Goal: Task Accomplishment & Management: Use online tool/utility

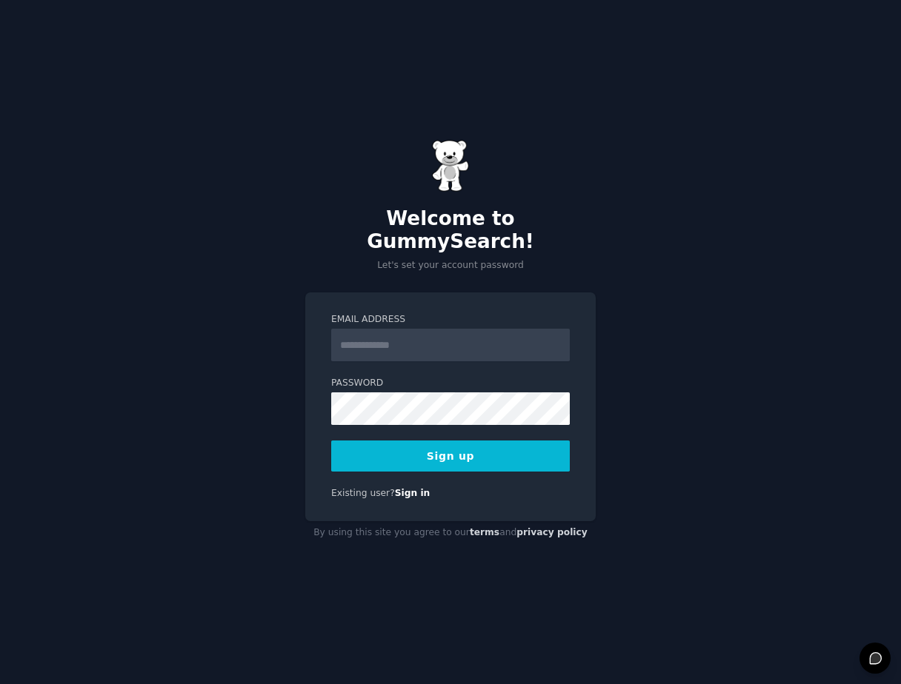
click at [442, 341] on input "Email Address" at bounding box center [450, 345] width 239 height 33
type input "**********"
click at [484, 443] on button "Sign up" at bounding box center [450, 456] width 239 height 31
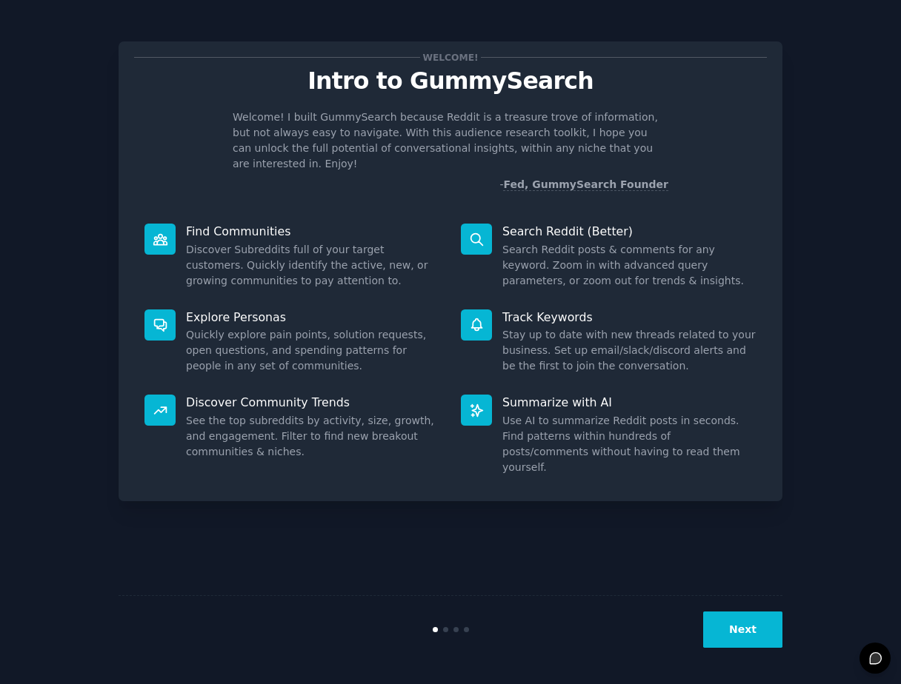
click at [750, 629] on button "Next" at bounding box center [742, 630] width 79 height 36
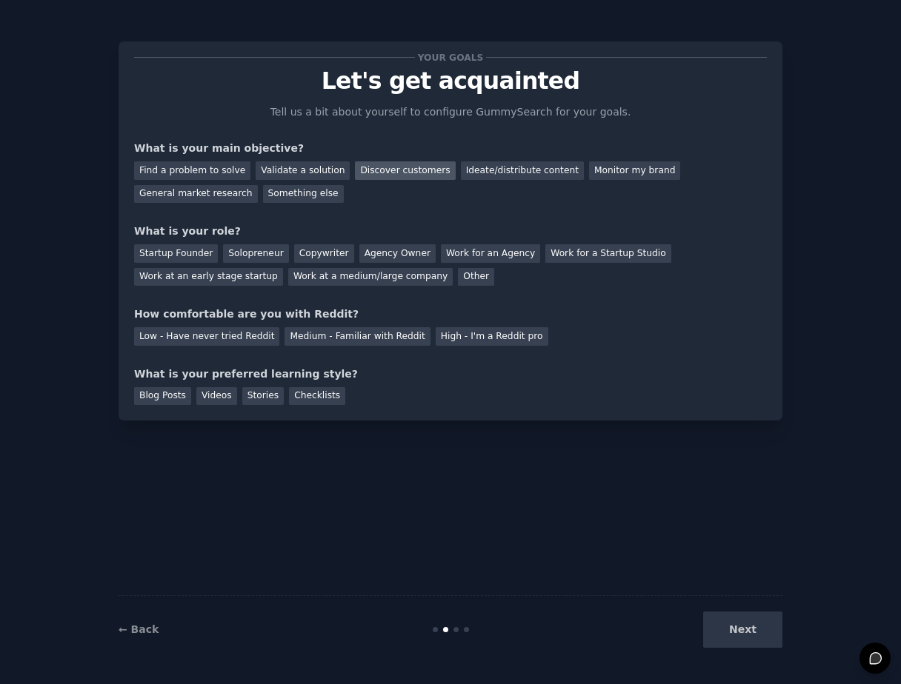
click at [411, 173] on div "Discover customers" at bounding box center [405, 170] width 100 height 19
click at [481, 174] on div "Ideate/distribute content" at bounding box center [522, 170] width 123 height 19
click at [324, 259] on div "Copywriter" at bounding box center [324, 253] width 60 height 19
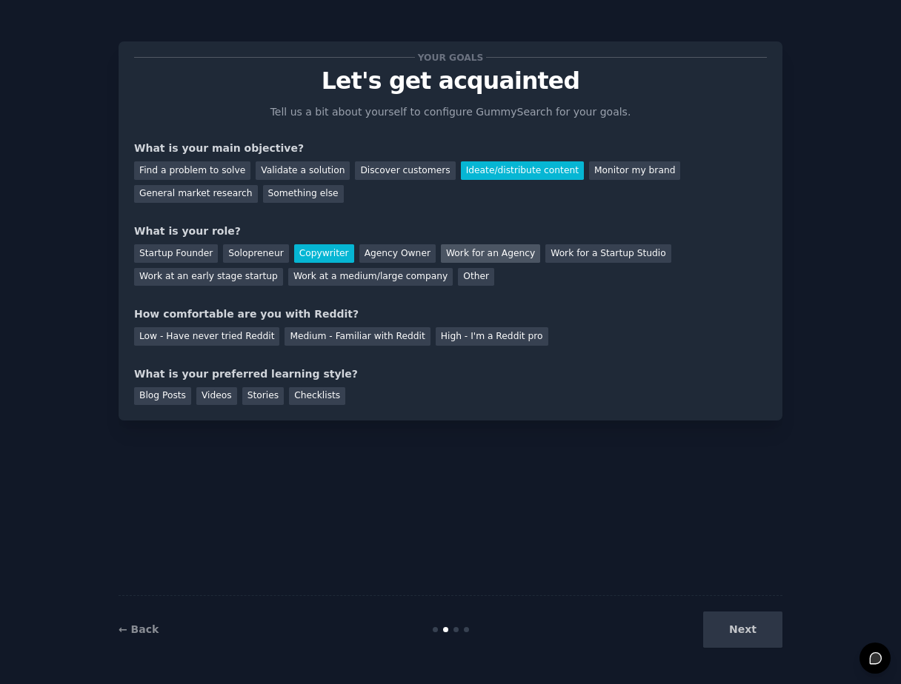
click at [496, 255] on div "Work for an Agency" at bounding box center [490, 253] width 99 height 19
click at [393, 334] on div "Medium - Familiar with Reddit" at bounding box center [356, 336] width 145 height 19
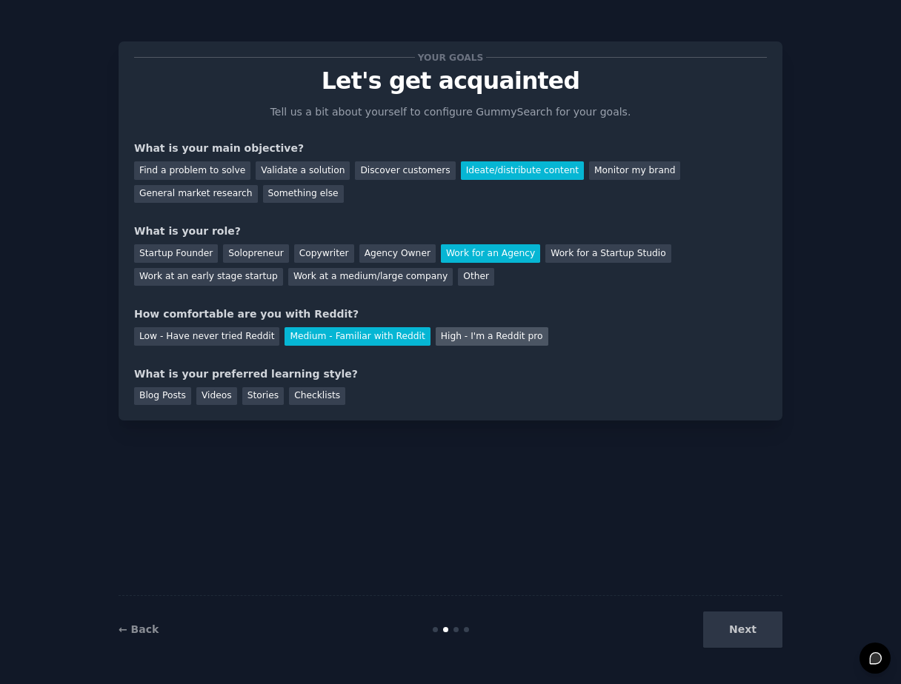
click at [456, 344] on div "High - I'm a Reddit pro" at bounding box center [492, 336] width 113 height 19
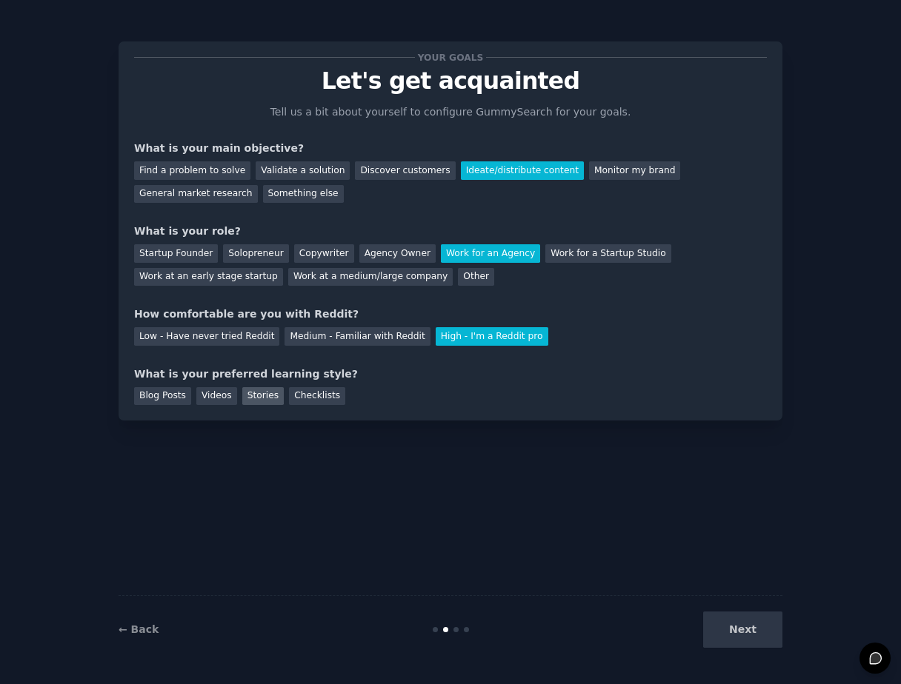
click at [266, 398] on div "Stories" at bounding box center [262, 396] width 41 height 19
click at [289, 398] on div "Checklists" at bounding box center [317, 396] width 56 height 19
click at [724, 627] on button "Next" at bounding box center [742, 630] width 79 height 36
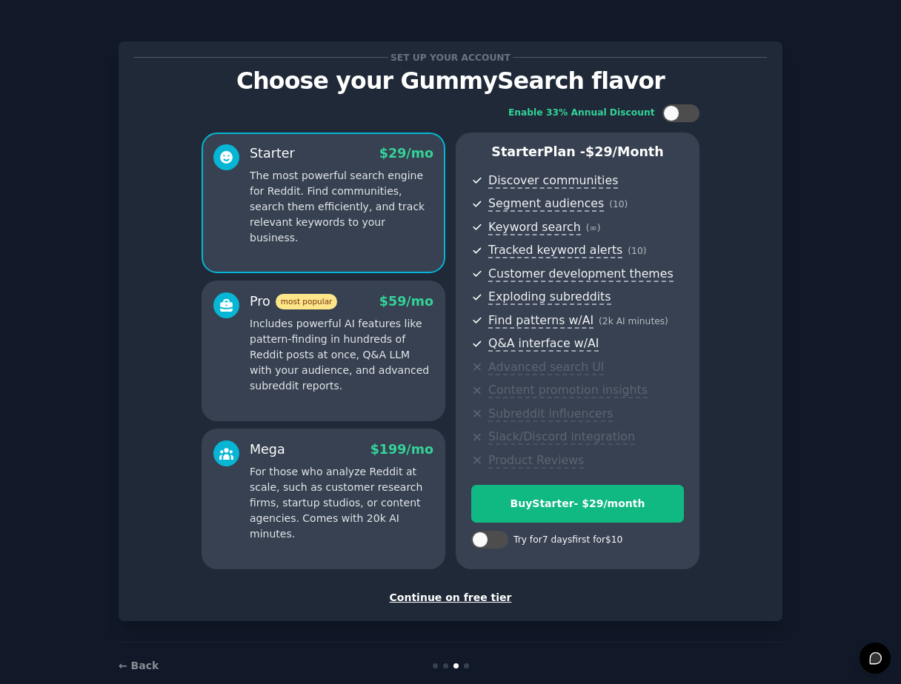
click at [441, 597] on div "Continue on free tier" at bounding box center [450, 598] width 633 height 16
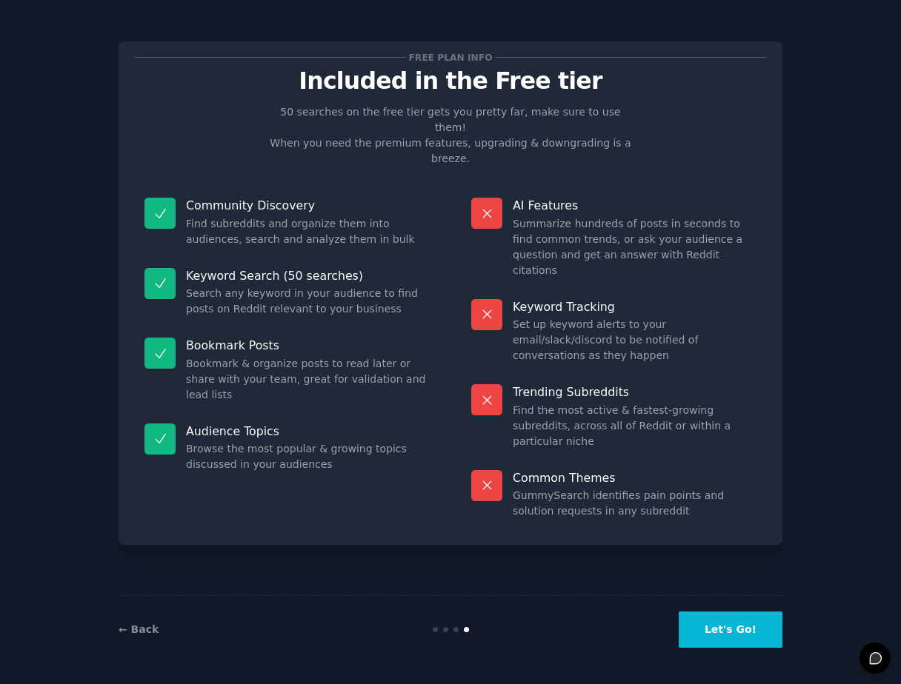
click at [713, 636] on button "Let's Go!" at bounding box center [730, 630] width 104 height 36
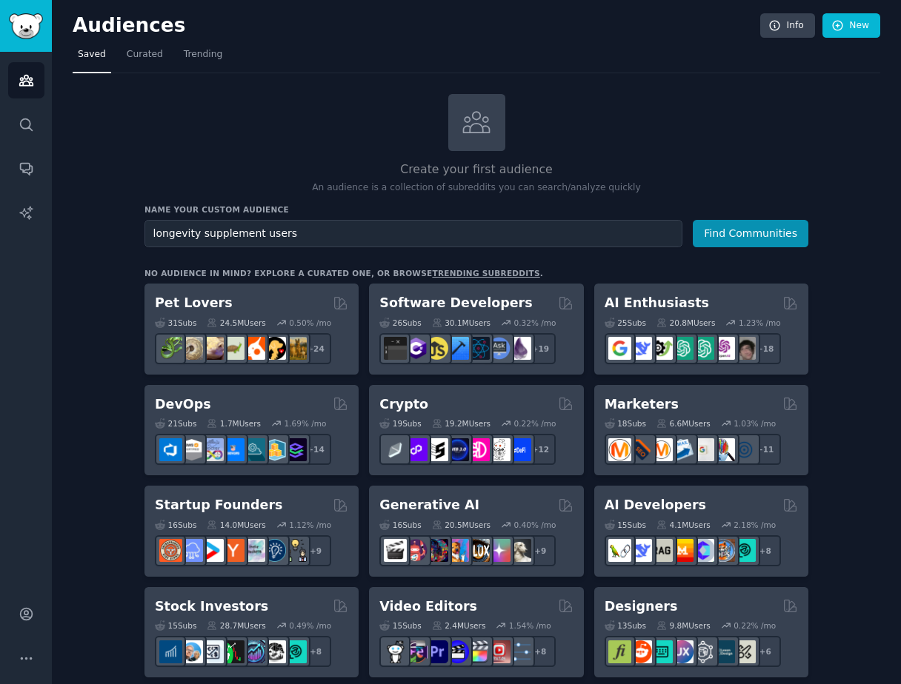
type input "longevity supplement users"
click at [770, 217] on div "Name your custom audience Audience Name longevity supplement users Find Communi…" at bounding box center [476, 225] width 664 height 43
click at [771, 224] on button "Find Communities" at bounding box center [751, 233] width 116 height 27
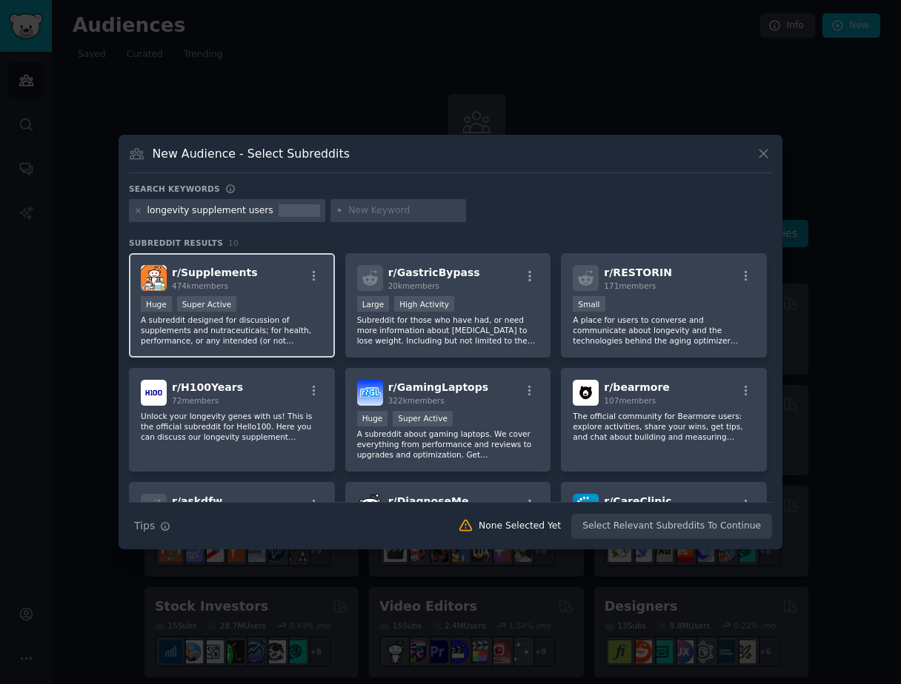
click at [276, 283] on div "r/ Supplements 474k members" at bounding box center [232, 278] width 182 height 26
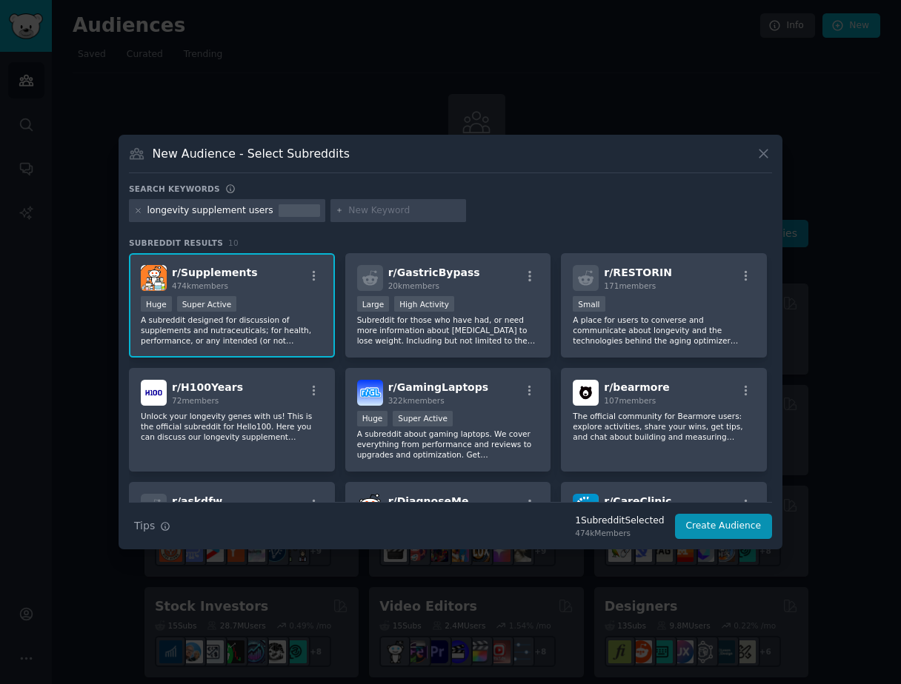
click at [246, 207] on div "longevity supplement users" at bounding box center [210, 210] width 126 height 13
click at [237, 216] on div "longevity supplement users" at bounding box center [210, 210] width 126 height 13
click at [191, 216] on div "longevity supplement users" at bounding box center [210, 210] width 126 height 13
click at [381, 213] on input "text" at bounding box center [404, 210] width 113 height 13
click at [386, 208] on input "text" at bounding box center [404, 210] width 113 height 13
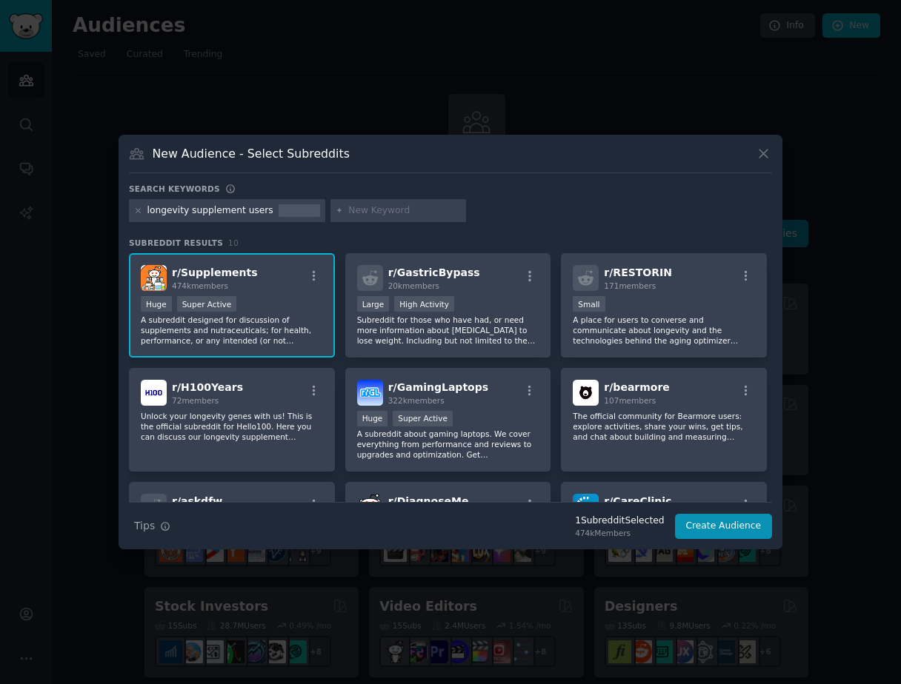
click at [222, 212] on div "longevity supplement users" at bounding box center [210, 210] width 126 height 13
click at [244, 213] on div "longevity supplement users" at bounding box center [210, 210] width 126 height 13
click at [139, 212] on icon at bounding box center [138, 211] width 8 height 8
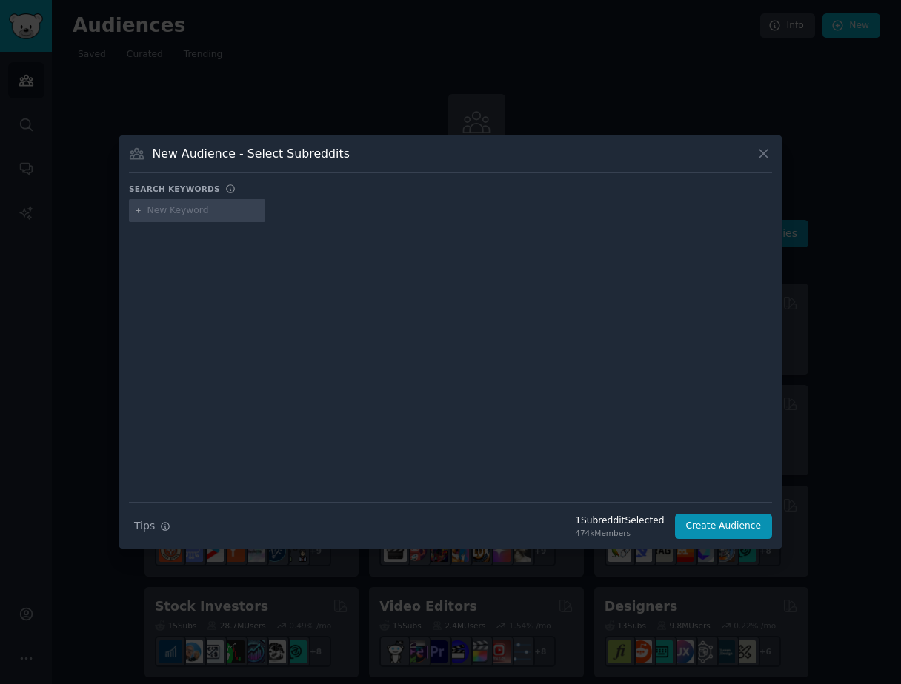
click at [153, 212] on input "text" at bounding box center [203, 210] width 113 height 13
type input "supplements"
click at [319, 216] on input "text" at bounding box center [337, 210] width 113 height 13
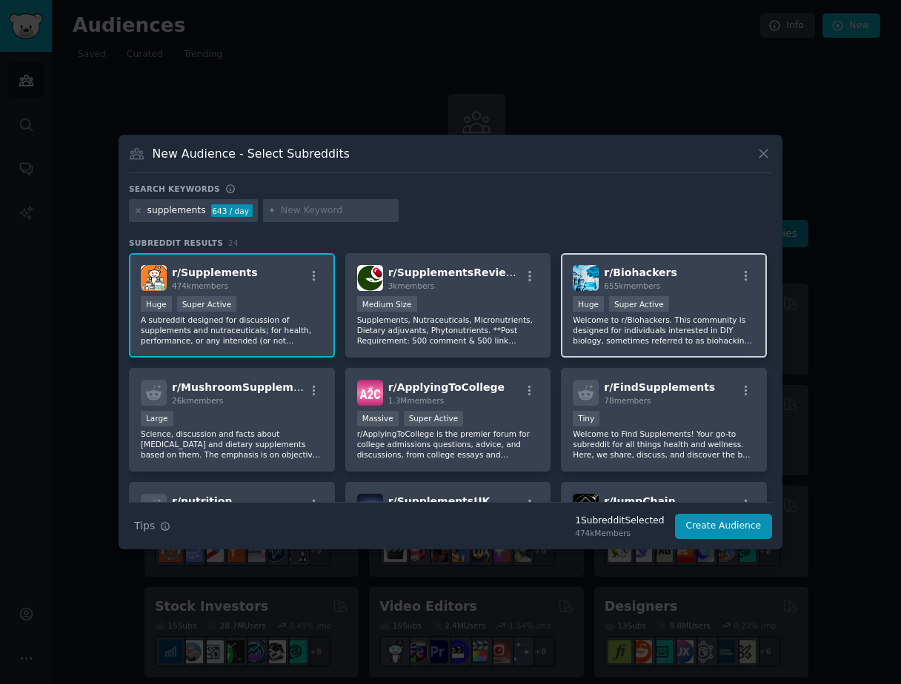
click at [667, 312] on div "100,000 - 1,000,000 members Huge Super Active" at bounding box center [664, 305] width 182 height 19
click at [321, 215] on input "text" at bounding box center [337, 210] width 113 height 13
type input "aging"
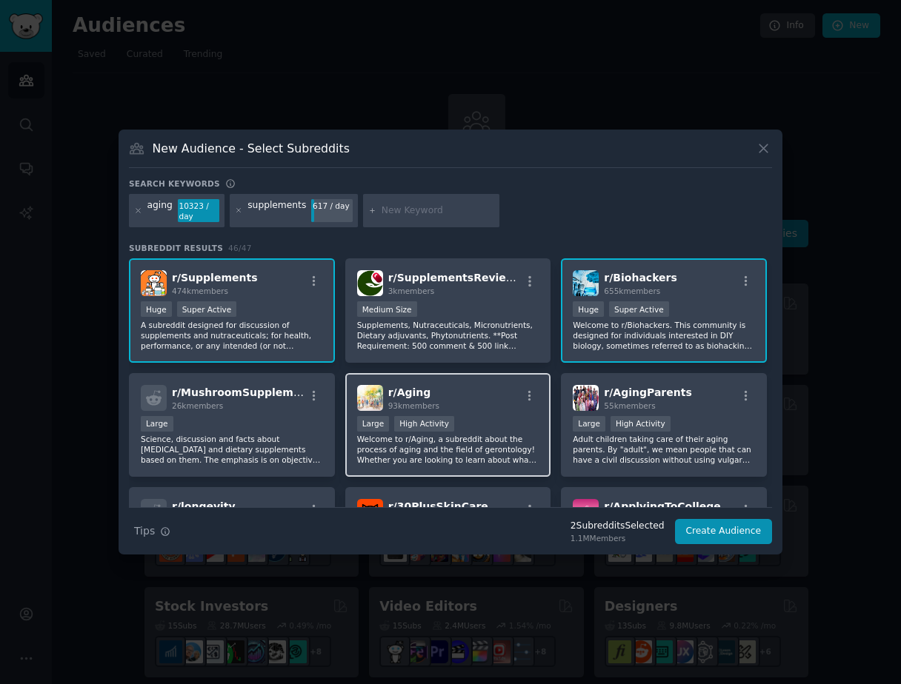
click at [481, 428] on div "Large High Activity" at bounding box center [448, 425] width 182 height 19
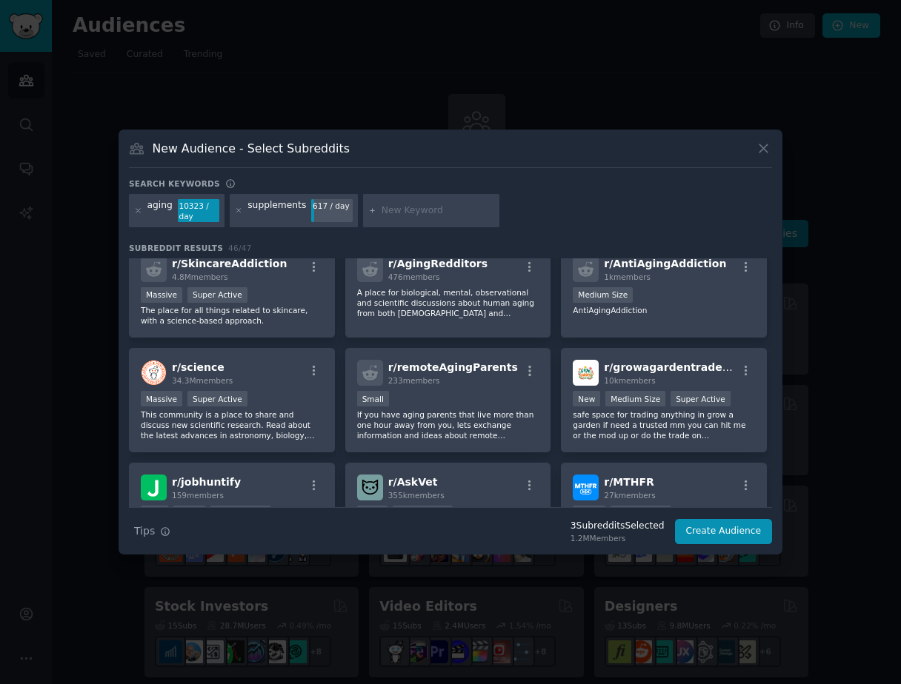
scroll to position [587, 0]
click at [692, 527] on button "Create Audience" at bounding box center [724, 531] width 98 height 25
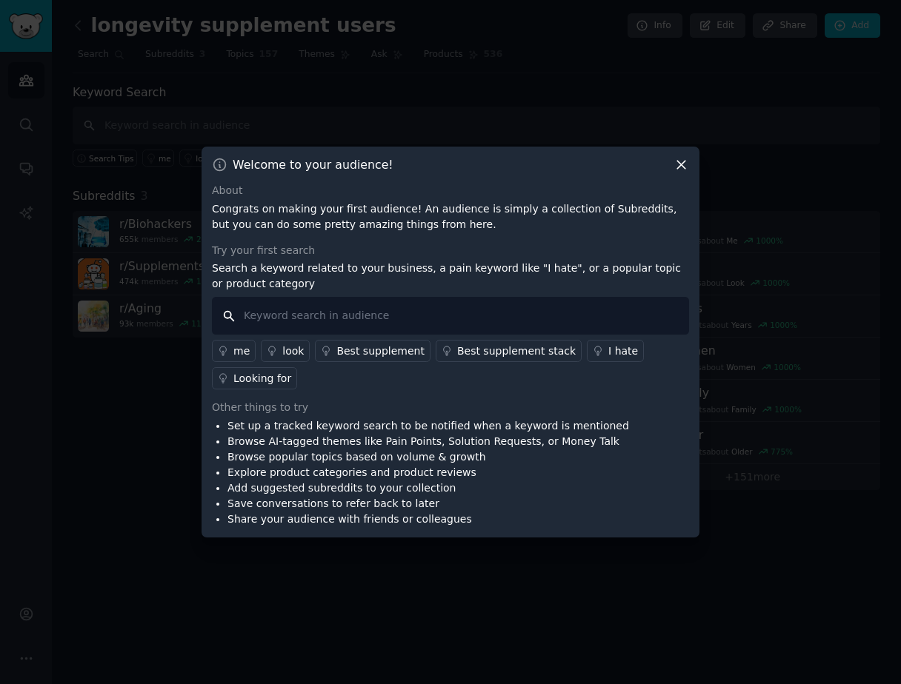
click at [461, 302] on input "text" at bounding box center [450, 316] width 477 height 38
type input "supplement"
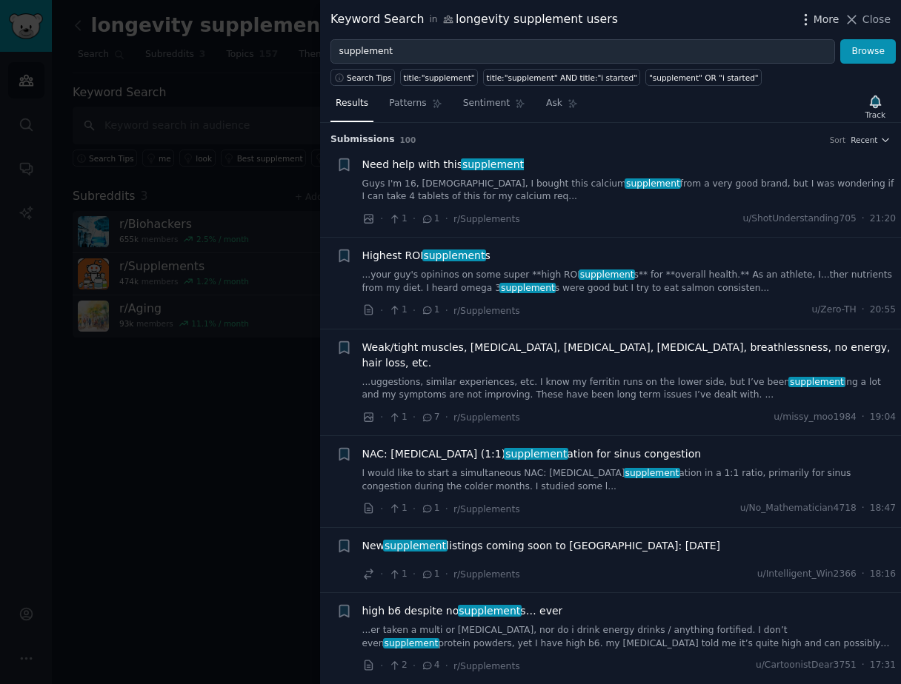
click at [831, 18] on span "More" at bounding box center [826, 20] width 26 height 16
click at [867, 17] on span "Close" at bounding box center [876, 20] width 28 height 16
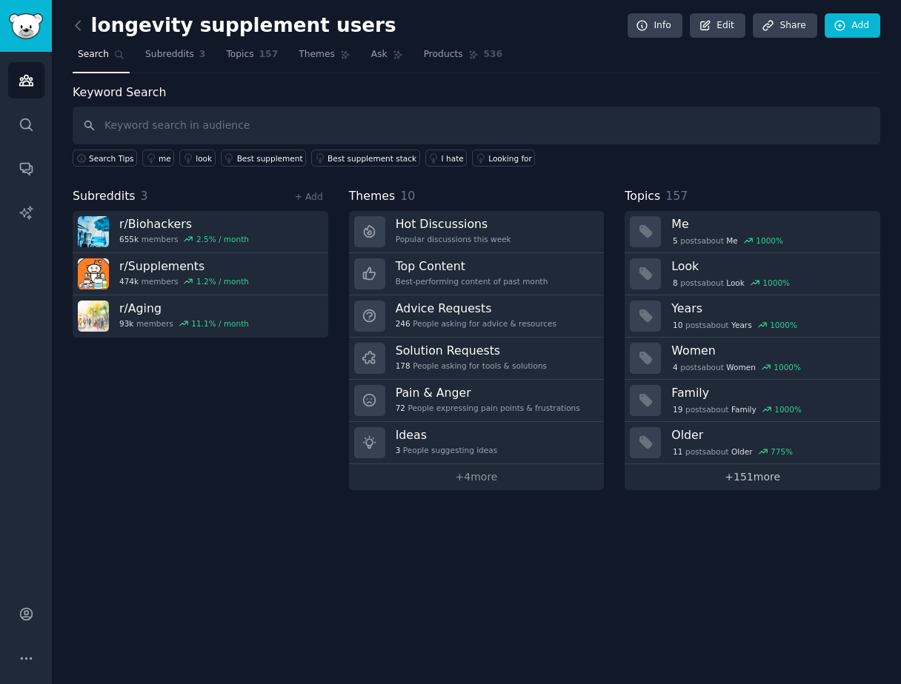
click at [709, 479] on link "+ 151 more" at bounding box center [752, 477] width 256 height 26
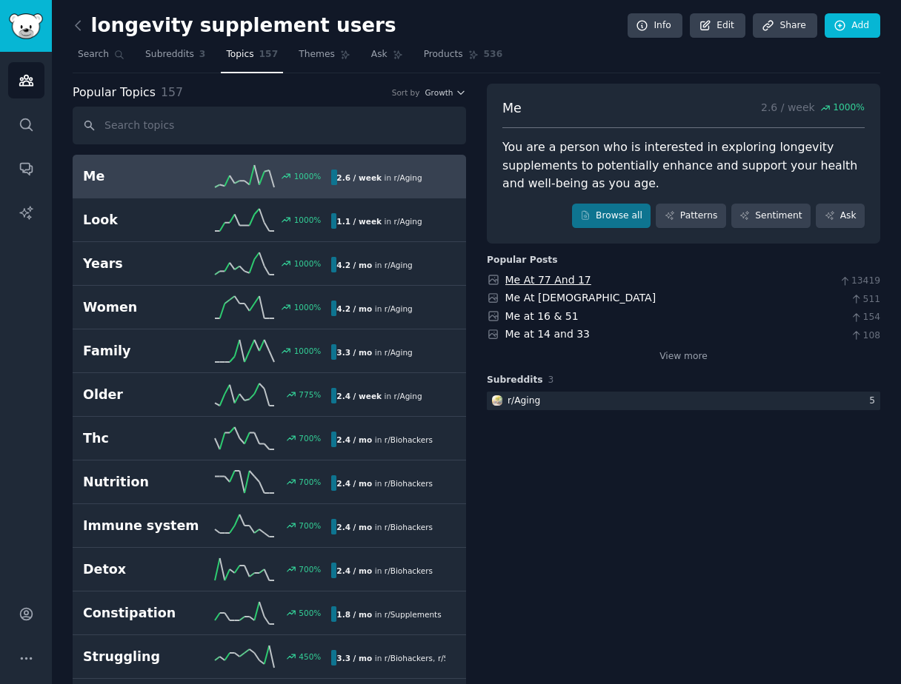
click at [564, 281] on link "Me At 77 And 17" at bounding box center [548, 280] width 86 height 12
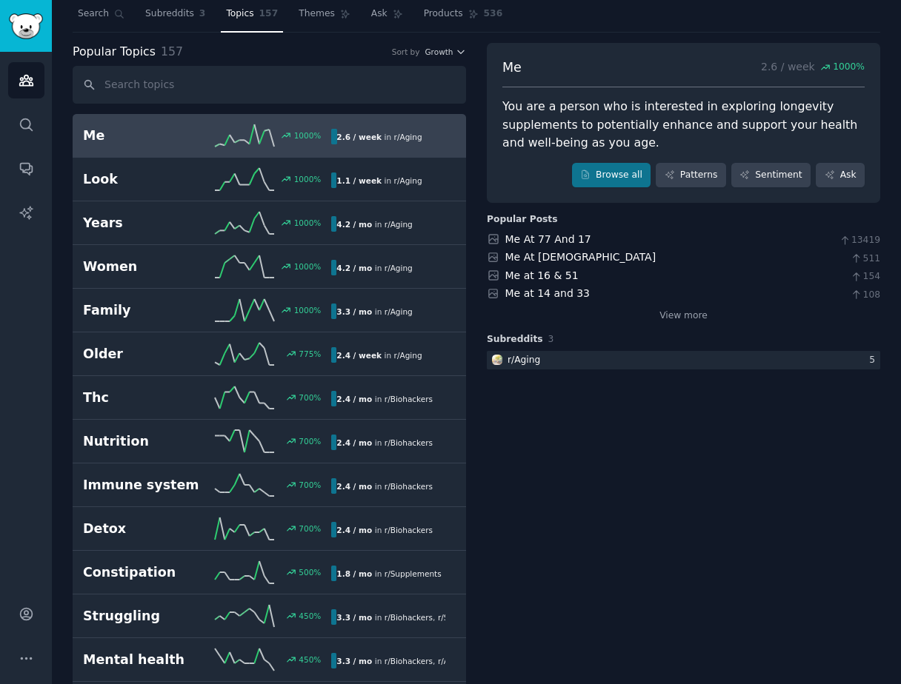
scroll to position [710, 0]
